Goal: Task Accomplishment & Management: Use online tool/utility

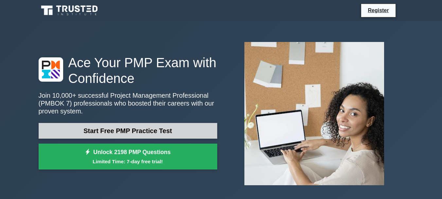
click at [140, 130] on link "Start Free PMP Practice Test" at bounding box center [128, 131] width 179 height 16
